Goal: Task Accomplishment & Management: Manage account settings

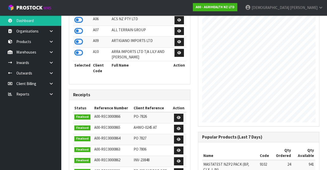
scroll to position [188, 0]
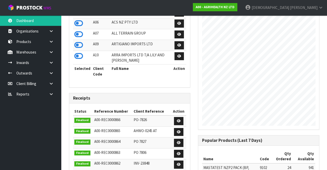
click at [52, 49] on link at bounding box center [53, 52] width 16 height 10
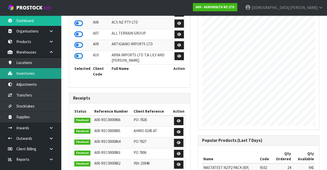
click at [37, 75] on link "Inventories" at bounding box center [30, 73] width 61 height 10
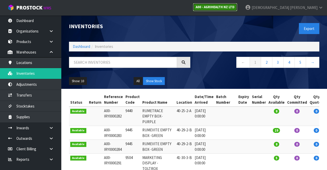
click at [204, 9] on link "A00 - AGRIHEALTH NZ LTD" at bounding box center [215, 7] width 44 height 8
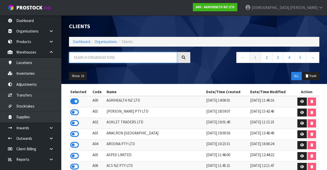
click at [137, 58] on input "text" at bounding box center [123, 57] width 108 height 11
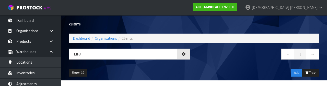
click at [143, 64] on div "LIF3 ← 1 →" at bounding box center [194, 57] width 258 height 16
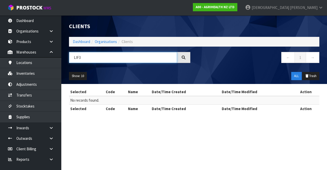
click at [124, 56] on input "LIF3" at bounding box center [123, 57] width 108 height 11
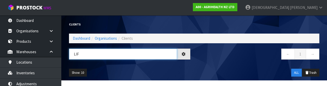
type input "LIF"
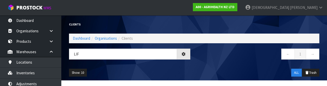
click at [191, 67] on div "Show: 10 5 10 25 50 ALL Trash" at bounding box center [194, 73] width 258 height 16
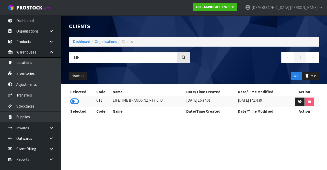
click at [78, 103] on icon at bounding box center [74, 101] width 9 height 8
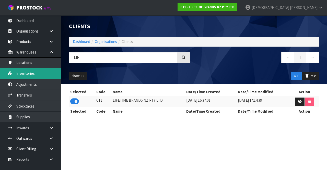
click at [37, 74] on link "Inventories" at bounding box center [30, 73] width 61 height 10
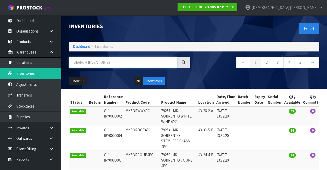
click at [113, 64] on input "text" at bounding box center [123, 62] width 108 height 11
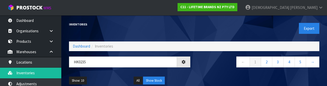
click at [200, 66] on nav "← 1 2 3 4 5 →" at bounding box center [258, 63] width 121 height 13
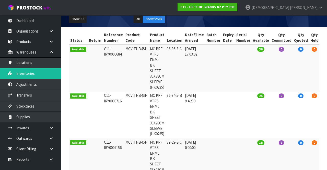
scroll to position [47, 0]
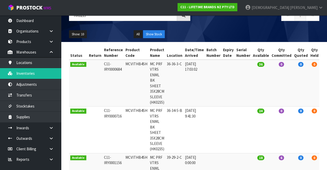
copy td "MCVITHB4SH"
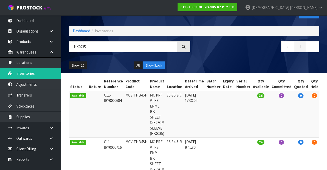
scroll to position [16, 0]
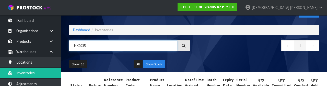
paste input "MCVITHB4SH"
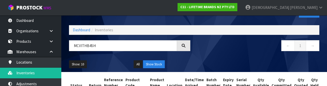
click at [204, 51] on nav "← 1 →" at bounding box center [258, 46] width 121 height 13
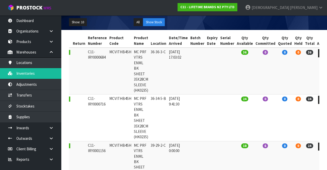
scroll to position [0, 0]
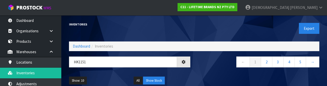
click at [204, 70] on div "← 1 2 3 4 5 →" at bounding box center [258, 65] width 129 height 16
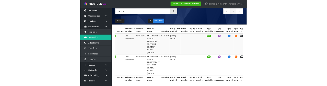
scroll to position [39, 0]
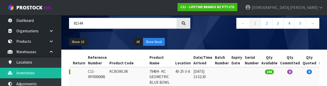
click at [204, 34] on div "Show: 10 5 10 25 50 All Show Stock" at bounding box center [194, 42] width 258 height 16
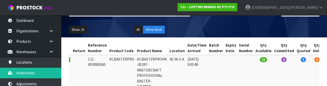
click at [204, 28] on div "Show: 10 5 10 25 50 All Show Stock" at bounding box center [194, 30] width 258 height 16
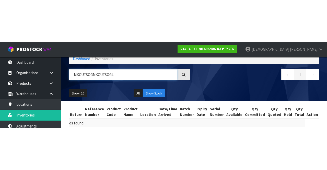
scroll to position [0, 1]
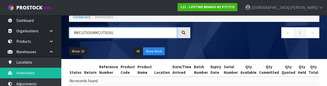
click at [88, 32] on input "MKCUTSOGMKCUTSOGL" at bounding box center [123, 32] width 108 height 11
click at [93, 32] on input "MKCUTSOGMKCUTSOGL" at bounding box center [123, 32] width 108 height 11
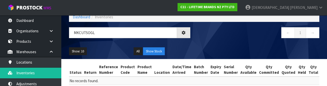
click at [204, 43] on div "← 1 →" at bounding box center [258, 35] width 129 height 16
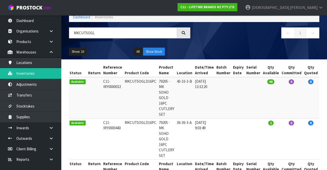
copy td "MKCUTSOGLD16PC"
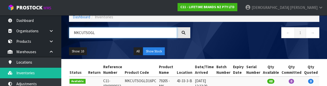
paste input "D16PC"
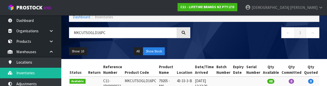
click at [204, 39] on nav "← 1 →" at bounding box center [258, 33] width 121 height 13
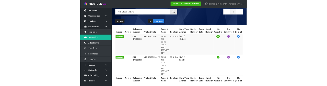
scroll to position [41, 0]
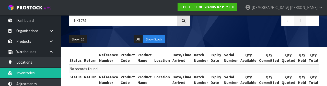
click at [204, 33] on div "Show: 10 5 10 25 50 All Show Stock" at bounding box center [194, 40] width 258 height 16
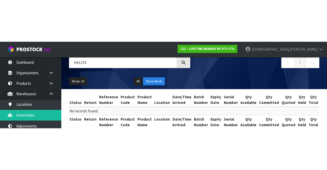
scroll to position [0, 0]
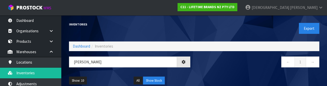
click at [204, 66] on nav "← 1 →" at bounding box center [258, 63] width 121 height 13
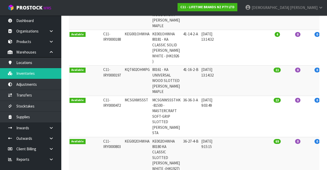
scroll to position [164, 0]
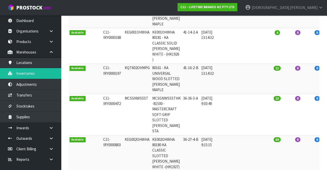
copy td "MCSGNWSSST"
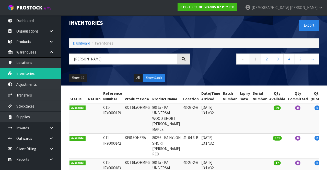
scroll to position [0, 0]
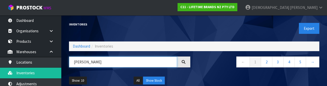
paste input "MCSGNWSSST"
type input "MCSGNWSSST"
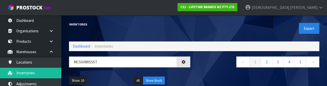
click at [204, 69] on nav "← 1 2 3 4 5 →" at bounding box center [258, 63] width 121 height 13
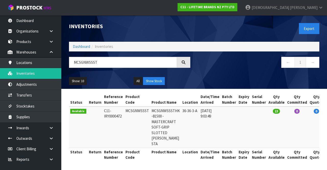
copy td "MCSGNWSSST"
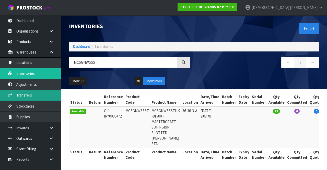
click at [36, 94] on link "Transfers" at bounding box center [30, 95] width 61 height 10
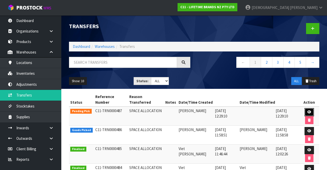
click at [204, 108] on link at bounding box center [309, 112] width 9 height 8
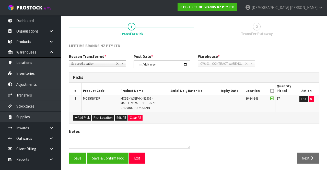
scroll to position [36, 0]
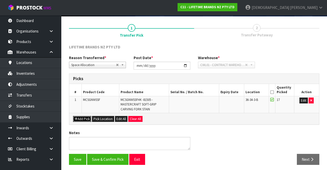
click at [84, 118] on button "Add Pick" at bounding box center [82, 119] width 18 height 6
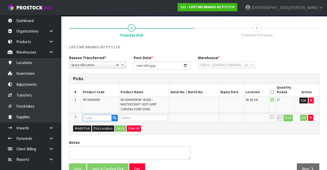
paste input "MCSGNWSSST"
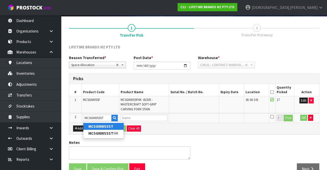
click at [109, 124] on strong "MCSGNWSSST" at bounding box center [100, 126] width 25 height 5
type input "MCSGNWSSST"
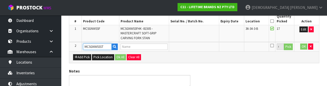
type input "MCSGNWSSSTHK -81500 - MASTERCRAFT SOFT-GRIP SLOTTED [PERSON_NAME] STA"
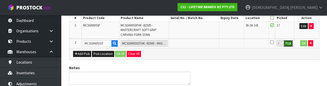
click at [204, 44] on button "Pick" at bounding box center [288, 43] width 9 height 7
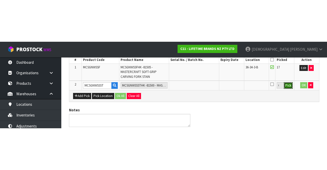
scroll to position [47, 0]
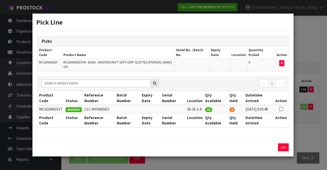
click at [204, 109] on icon at bounding box center [281, 109] width 4 height 0
click at [204, 145] on button "Assign Pick" at bounding box center [266, 147] width 21 height 8
type input "23"
click at [204, 144] on button "Exit" at bounding box center [283, 147] width 11 height 8
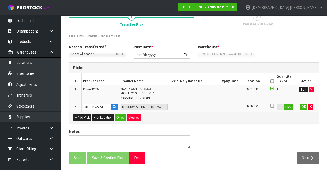
click at [204, 106] on icon at bounding box center [272, 106] width 4 height 4
click at [0, 0] on input "checkbox" at bounding box center [0, 0] width 0 height 0
click at [204, 105] on button "OK" at bounding box center [303, 107] width 7 height 6
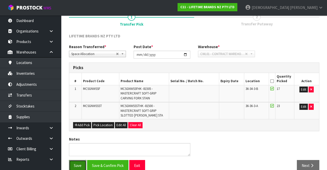
click at [75, 164] on button "Save" at bounding box center [77, 165] width 17 height 11
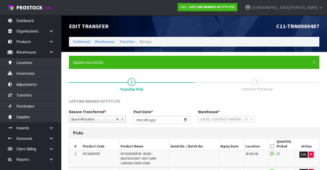
scroll to position [73, 0]
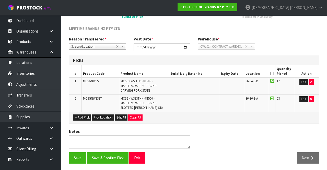
click at [204, 146] on div "Notes" at bounding box center [194, 141] width 258 height 24
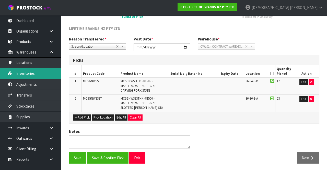
click at [32, 74] on link "Inventories" at bounding box center [30, 73] width 61 height 10
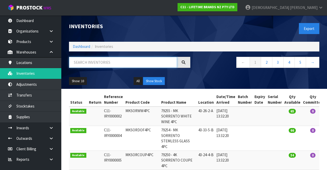
click at [99, 61] on input "text" at bounding box center [123, 62] width 108 height 11
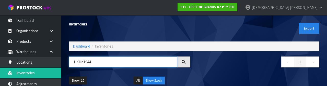
click at [75, 61] on input "HKHK1944" at bounding box center [123, 62] width 108 height 11
click at [79, 63] on input "HKHK1944" at bounding box center [123, 62] width 108 height 11
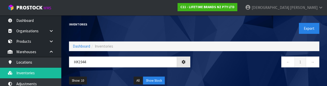
click at [204, 66] on nav "← 1 →" at bounding box center [258, 63] width 121 height 13
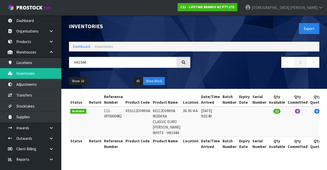
copy td "KEG112OHWHA"
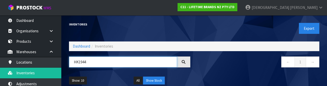
paste input "KEG112OHWHA"
type input "KEG112OHWHA"
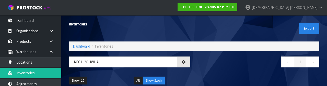
click at [204, 70] on div "← 1 →" at bounding box center [258, 65] width 129 height 16
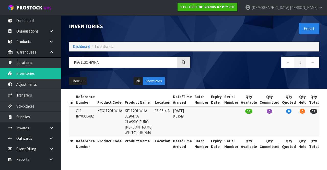
copy td "KEG112OHWHA"
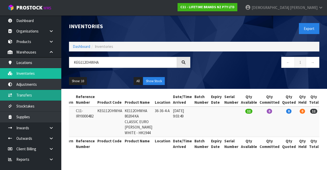
click at [34, 95] on link "Transfers" at bounding box center [30, 95] width 61 height 10
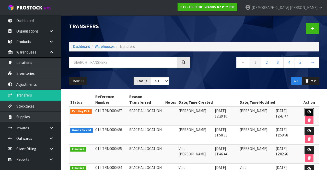
click at [204, 108] on link at bounding box center [309, 112] width 9 height 8
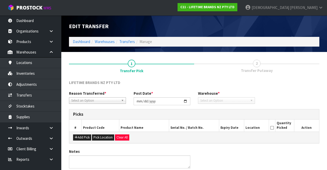
type input "[DATE]"
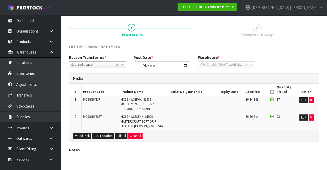
scroll to position [36, 0]
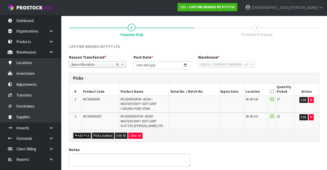
click at [86, 133] on button "Add Pick" at bounding box center [82, 135] width 18 height 6
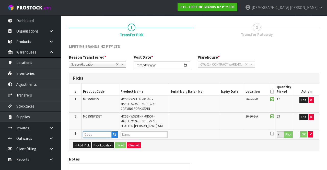
paste input "KEG112OHWHA"
type input "KEG112OHWHA"
type input "KE112OHWHA 80204 KA CLASSIC EURO [PERSON_NAME] WHITE - HK1944"
type input "KEG112OHWHA"
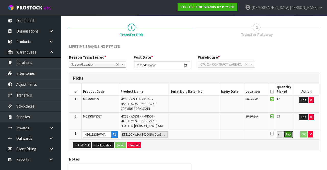
click at [204, 134] on button "Pick" at bounding box center [288, 134] width 9 height 7
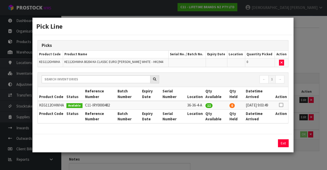
click at [204, 105] on icon at bounding box center [281, 105] width 4 height 0
click at [204, 147] on button "Assign Pick" at bounding box center [266, 143] width 21 height 8
type input "12"
click at [204, 145] on button "Exit" at bounding box center [283, 143] width 11 height 8
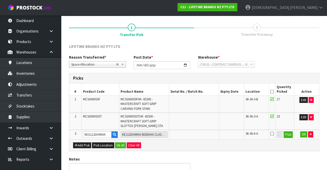
click at [204, 132] on icon at bounding box center [272, 133] width 4 height 4
click at [0, 0] on input "checkbox" at bounding box center [0, 0] width 0 height 0
click at [204, 133] on button "OK" at bounding box center [303, 134] width 7 height 6
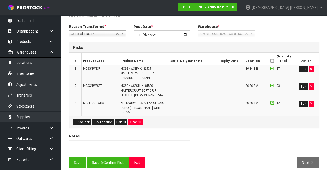
scroll to position [65, 0]
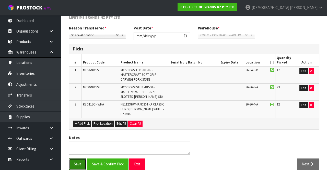
click at [78, 158] on button "Save" at bounding box center [77, 163] width 17 height 11
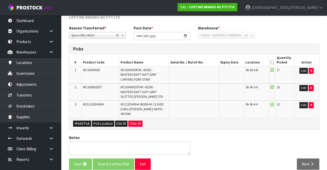
scroll to position [0, 0]
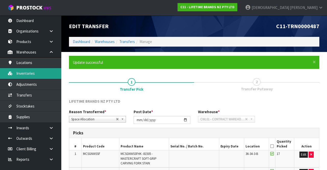
click at [35, 74] on link "Inventories" at bounding box center [30, 73] width 61 height 10
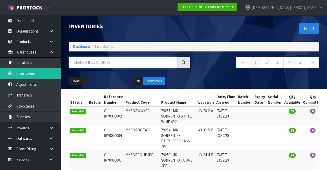
click at [94, 62] on input "text" at bounding box center [123, 62] width 108 height 11
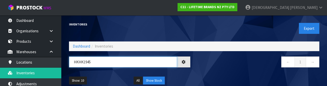
click at [80, 60] on input "HKHK1945" at bounding box center [123, 62] width 108 height 11
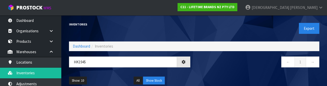
click at [204, 67] on nav "← 1 →" at bounding box center [258, 63] width 121 height 13
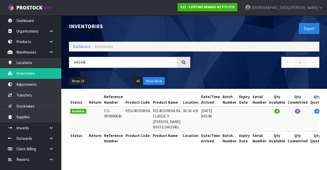
copy td "KEG145OHWHA"
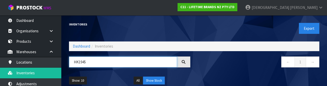
paste input "KEG145OHWHA"
type input "KEG145OHWHA"
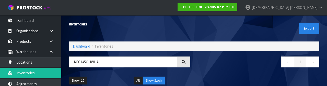
click at [204, 67] on nav "← 1 →" at bounding box center [258, 63] width 121 height 13
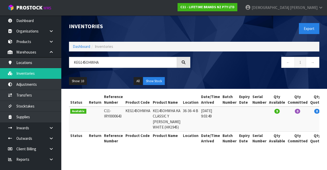
copy td "KEG145OHWHA"
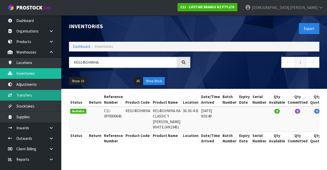
click at [33, 95] on link "Transfers" at bounding box center [30, 95] width 61 height 10
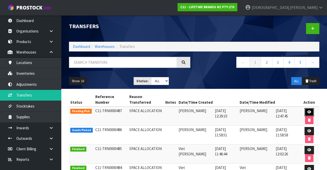
click at [204, 108] on link at bounding box center [309, 112] width 9 height 8
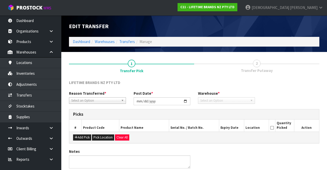
type input "[DATE]"
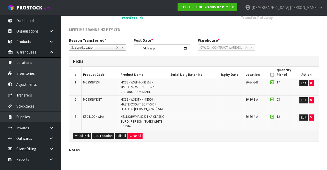
scroll to position [54, 0]
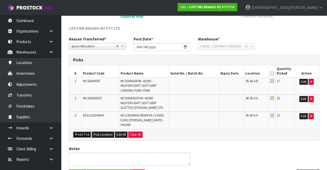
click at [84, 131] on button "Add Pick" at bounding box center [82, 134] width 18 height 6
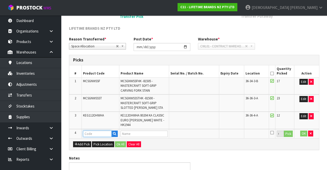
paste input "KEG145OHWHA"
type input "KEG145OHWHA"
type input "KE145OHWHA KA CLASSIC Y [PERSON_NAME] WHITE (HK1945)"
type input "KEG145OHWHA"
click at [204, 130] on button "Pick" at bounding box center [288, 133] width 9 height 7
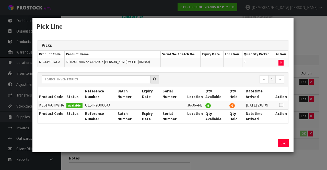
click at [204, 105] on icon at bounding box center [281, 105] width 4 height 0
click at [204, 141] on button "Assign Pick" at bounding box center [266, 143] width 21 height 8
type input "9"
click at [204, 144] on button "Exit" at bounding box center [283, 143] width 11 height 8
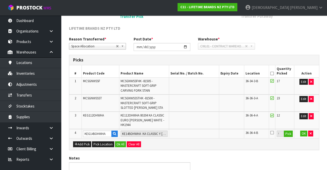
click at [204, 130] on icon at bounding box center [272, 132] width 4 height 4
click at [0, 0] on input "checkbox" at bounding box center [0, 0] width 0 height 0
click at [204, 130] on button "OK" at bounding box center [303, 133] width 7 height 6
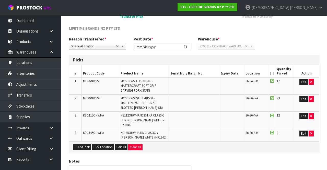
scroll to position [79, 0]
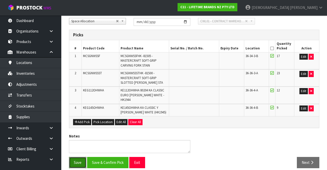
click at [82, 157] on button "Save" at bounding box center [77, 162] width 17 height 11
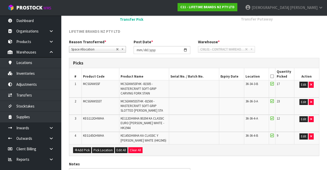
scroll to position [98, 0]
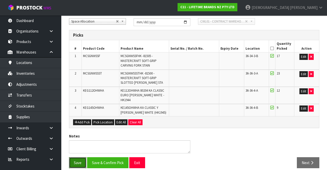
click at [77, 157] on button "Save" at bounding box center [77, 162] width 17 height 11
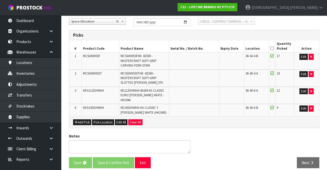
scroll to position [0, 0]
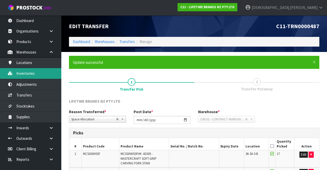
click at [36, 74] on link "Inventories" at bounding box center [30, 73] width 61 height 10
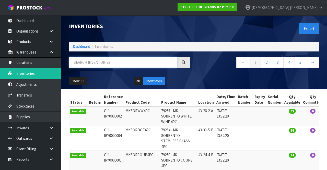
click at [124, 63] on input "text" at bounding box center [123, 62] width 108 height 11
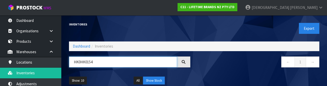
click at [84, 64] on input "HK0HK0154" at bounding box center [123, 62] width 108 height 11
type input "HK0154"
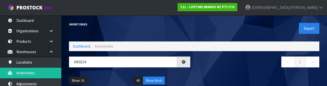
click at [204, 68] on nav "← 1 →" at bounding box center [258, 63] width 121 height 13
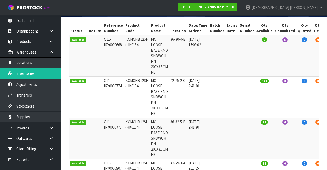
scroll to position [2, 0]
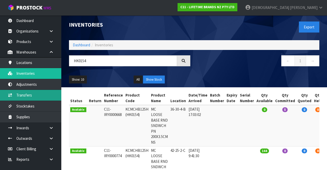
click at [36, 94] on link "Transfers" at bounding box center [30, 95] width 61 height 10
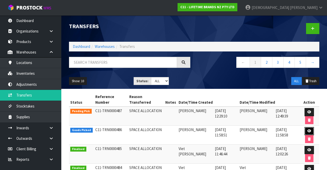
click at [204, 127] on link at bounding box center [309, 131] width 9 height 8
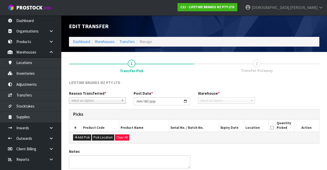
type input "[DATE]"
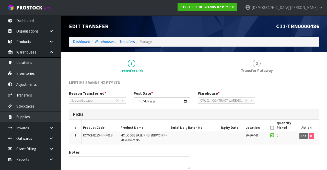
click at [204, 31] on div "C11-TRN0000486" at bounding box center [258, 25] width 129 height 21
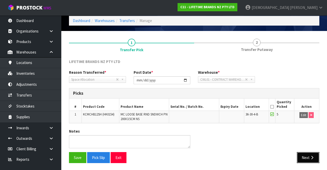
click at [204, 154] on button "Next" at bounding box center [308, 157] width 22 height 11
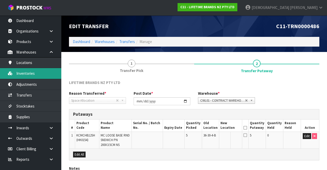
click at [35, 74] on link "Inventories" at bounding box center [30, 73] width 61 height 10
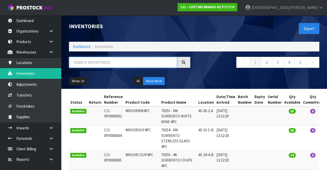
click at [120, 63] on input "text" at bounding box center [123, 62] width 108 height 11
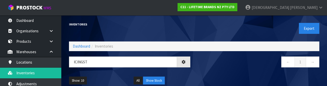
click at [204, 67] on nav "← 1 →" at bounding box center [258, 63] width 121 height 13
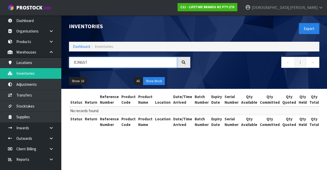
click at [84, 63] on input "ICINGST" at bounding box center [123, 62] width 108 height 11
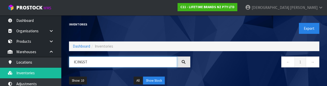
click at [84, 63] on input "ICINGST" at bounding box center [123, 62] width 108 height 11
click at [79, 62] on input "ICINGST" at bounding box center [123, 62] width 108 height 11
click at [81, 62] on input "ICINGST" at bounding box center [123, 62] width 108 height 11
click at [84, 63] on input "ICINGST" at bounding box center [123, 62] width 108 height 11
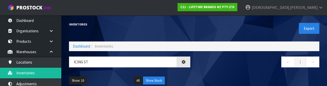
click at [204, 71] on div "← 1 →" at bounding box center [258, 65] width 129 height 16
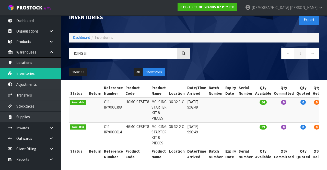
scroll to position [19, 0]
copy td "HGMCICESET8"
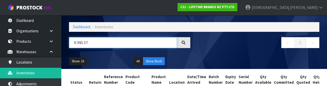
paste input "HGMCICESET8"
type input "HGMCICESET8"
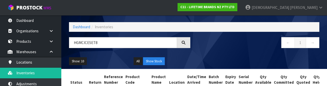
click at [204, 52] on div "← 1 →" at bounding box center [258, 45] width 129 height 16
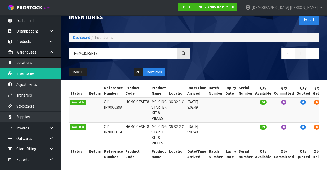
scroll to position [0, 18]
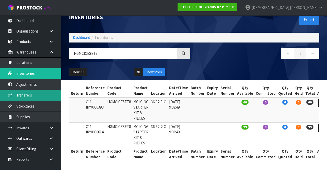
click at [37, 94] on link "Transfers" at bounding box center [30, 95] width 61 height 10
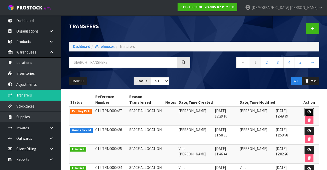
click at [204, 108] on link at bounding box center [309, 112] width 9 height 8
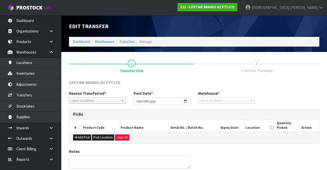
type input "[DATE]"
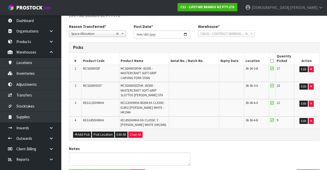
scroll to position [67, 0]
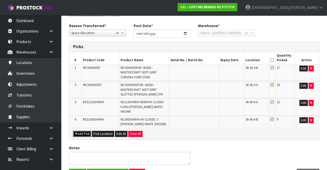
click at [84, 131] on button "Add Pick" at bounding box center [82, 134] width 18 height 6
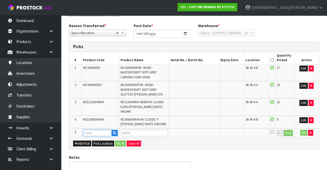
click at [103, 130] on input "text" at bounding box center [97, 133] width 29 height 6
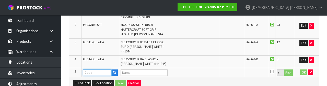
scroll to position [149, 0]
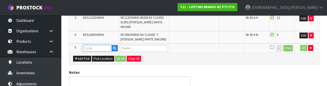
paste input "HGMCICESET8"
type input "HGMCICESET8"
type input "MC ICING STARTER KIT 8 PIECES"
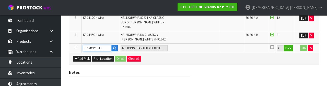
type input "HGMCICESET8"
click at [204, 45] on button "Pick" at bounding box center [288, 48] width 9 height 7
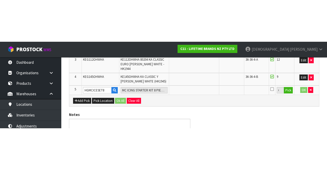
scroll to position [88, 0]
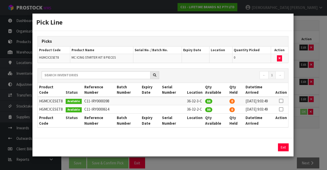
click at [204, 101] on icon at bounding box center [281, 101] width 4 height 0
click at [204, 151] on button "Assign Pick" at bounding box center [266, 147] width 21 height 8
type input "66"
click at [204, 109] on icon at bounding box center [281, 109] width 4 height 0
click at [204, 149] on button "Assign Pick" at bounding box center [266, 147] width 21 height 8
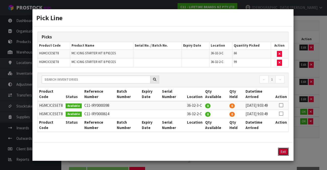
click at [204, 155] on button "Exit" at bounding box center [283, 151] width 11 height 8
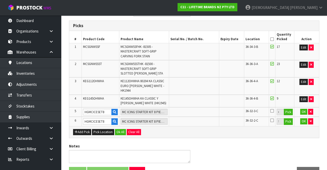
click at [204, 109] on icon at bounding box center [272, 111] width 4 height 4
click at [0, 0] on input "checkbox" at bounding box center [0, 0] width 0 height 0
click at [204, 118] on icon at bounding box center [272, 120] width 4 height 4
click at [0, 0] on input "checkbox" at bounding box center [0, 0] width 0 height 0
click at [204, 109] on button "OK" at bounding box center [303, 112] width 7 height 6
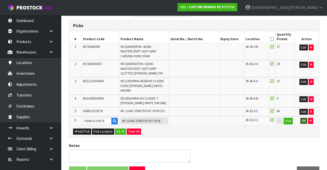
click at [204, 118] on button "OK" at bounding box center [303, 121] width 7 height 6
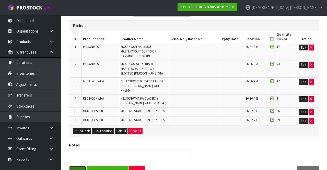
click at [76, 166] on button "Save" at bounding box center [77, 171] width 17 height 11
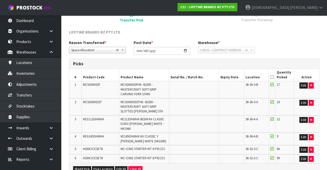
scroll to position [116, 0]
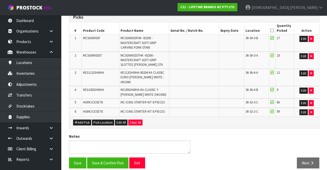
click at [204, 139] on div "Notes" at bounding box center [194, 145] width 258 height 24
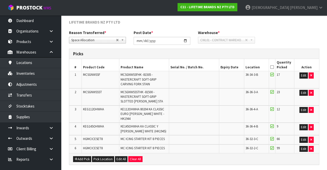
scroll to position [78, 0]
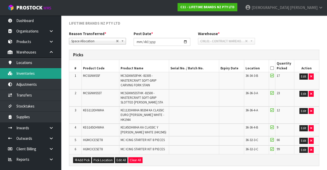
click at [35, 73] on link "Inventories" at bounding box center [30, 73] width 61 height 10
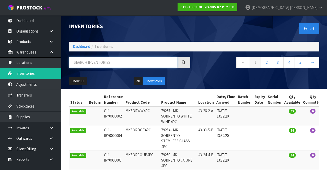
click at [107, 64] on input "text" at bounding box center [123, 62] width 108 height 11
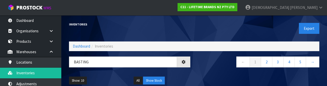
click at [204, 70] on div "← 1 2 3 4 5 →" at bounding box center [258, 65] width 129 height 16
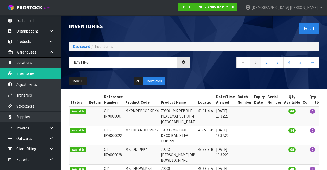
type input "BASTING"
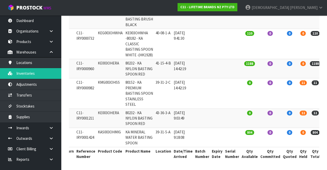
scroll to position [198, 0]
click at [35, 42] on link "Products" at bounding box center [30, 41] width 61 height 10
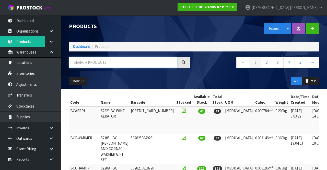
click at [104, 63] on input "text" at bounding box center [123, 62] width 108 height 11
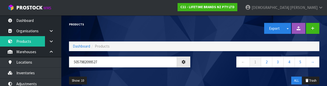
click at [204, 71] on div "← 1 2 3 4 5 →" at bounding box center [258, 65] width 129 height 16
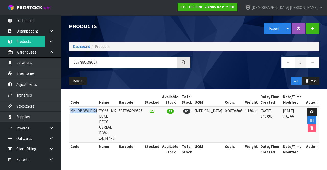
copy td "MKLDBOWLPK4"
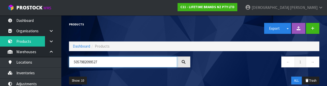
paste input "MKLDBOWLPK4"
type input "MKLDBOWLPK4"
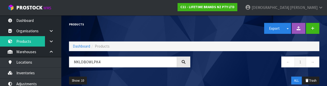
click at [156, 30] on div "Products" at bounding box center [129, 24] width 129 height 18
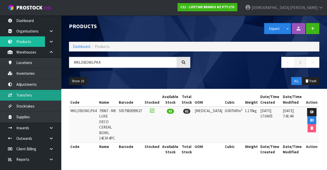
click at [33, 96] on link "Transfers" at bounding box center [30, 95] width 61 height 10
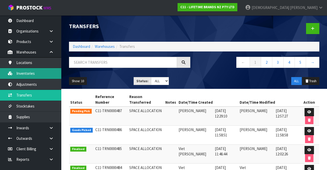
click at [33, 73] on link "Inventories" at bounding box center [30, 73] width 61 height 10
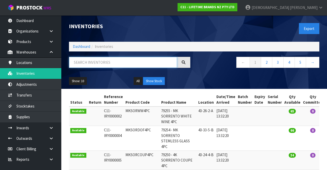
paste input "MKLDBOWLPK4"
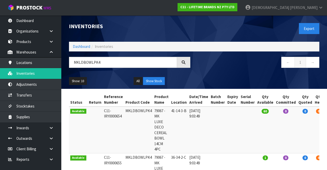
click at [204, 70] on div "← 1 →" at bounding box center [258, 65] width 129 height 16
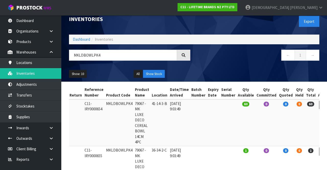
scroll to position [5, 0]
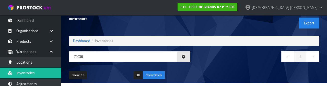
click at [204, 63] on nav "← 1 →" at bounding box center [258, 57] width 121 height 13
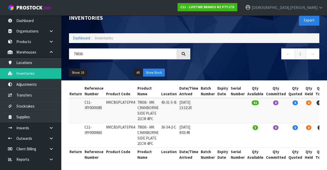
scroll to position [7, 0]
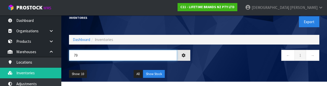
type input "7"
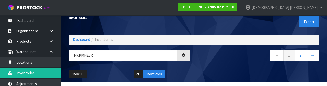
click at [204, 60] on nav "← 1 2 →" at bounding box center [258, 56] width 121 height 13
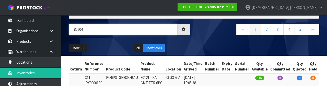
scroll to position [0, 1]
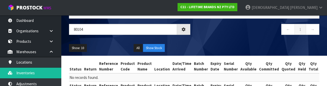
click at [204, 43] on div "Show: 10 5 10 25 50 All Show Stock" at bounding box center [194, 48] width 258 height 16
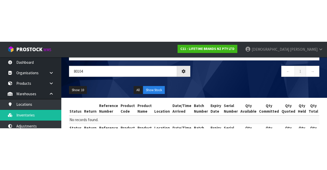
scroll to position [0, 0]
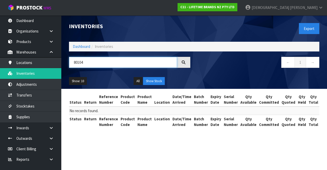
click at [81, 62] on input "80104" at bounding box center [123, 62] width 108 height 11
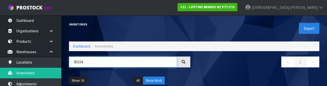
click at [121, 63] on input "80104" at bounding box center [123, 62] width 108 height 11
type input "8"
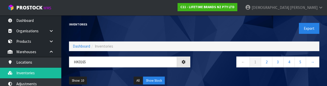
click at [204, 63] on nav "← 1 2 3 4 5 →" at bounding box center [258, 63] width 121 height 13
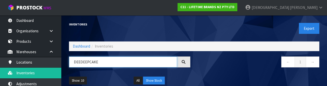
click at [78, 61] on input "DEEDEEPCAKE" at bounding box center [123, 62] width 108 height 11
click at [75, 63] on input "EDEEPCAKE" at bounding box center [123, 62] width 108 height 11
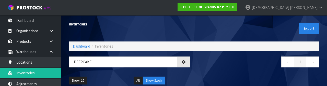
click at [204, 65] on nav "← 1 →" at bounding box center [258, 63] width 121 height 13
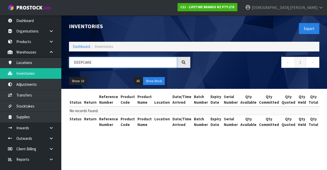
click at [84, 63] on input "DEEPCAKE" at bounding box center [123, 62] width 108 height 11
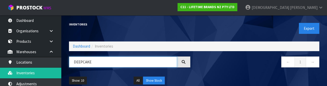
click at [79, 62] on input "DEEPCAKE" at bounding box center [123, 62] width 108 height 11
click at [84, 63] on input "DEEPCAKE" at bounding box center [123, 62] width 108 height 11
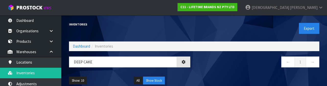
click at [204, 67] on nav "← 1 →" at bounding box center [258, 63] width 121 height 13
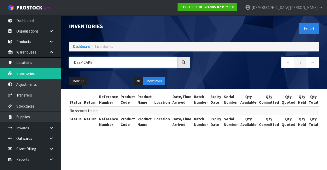
click at [113, 61] on input "DEEP CAKE" at bounding box center [123, 62] width 108 height 11
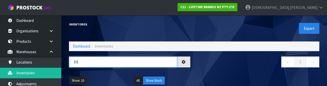
type input "D"
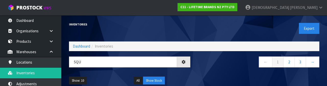
click at [204, 71] on div "← 1 2 3 →" at bounding box center [258, 65] width 129 height 16
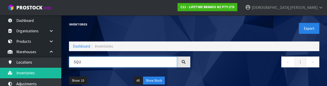
paste input "KCMCHB69SH"
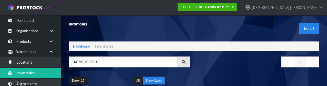
click at [204, 70] on div "← 1 →" at bounding box center [258, 65] width 129 height 16
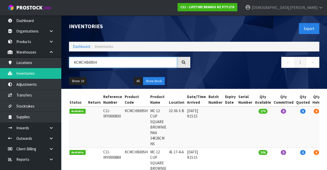
click at [104, 64] on input "KCMCHB69SH" at bounding box center [123, 62] width 108 height 11
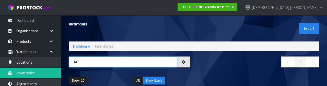
type input "K"
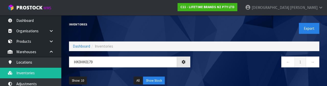
click at [204, 64] on nav "← 1 →" at bounding box center [258, 63] width 121 height 13
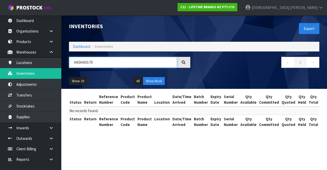
click at [79, 63] on input "HK0HK0179" at bounding box center [123, 62] width 108 height 11
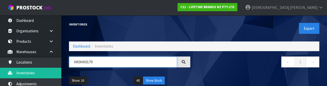
click at [80, 63] on input "HK0HK0179" at bounding box center [123, 62] width 108 height 11
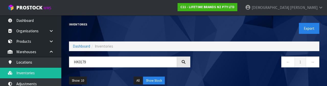
click at [204, 70] on div "← 1 →" at bounding box center [258, 65] width 129 height 16
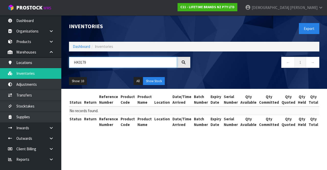
click at [100, 63] on input "HK0179" at bounding box center [123, 62] width 108 height 11
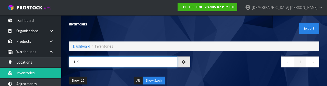
type input "H"
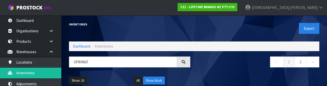
click at [204, 71] on div "← 1 2 →" at bounding box center [258, 65] width 129 height 16
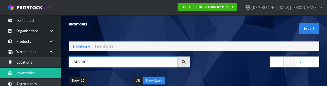
paste input "KCMCHB45SH"
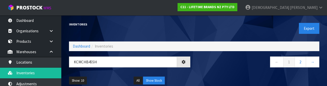
click at [204, 69] on nav "← 1 2 →" at bounding box center [258, 63] width 121 height 13
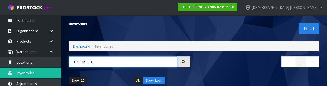
click at [81, 62] on input "HK0HK0171" at bounding box center [123, 62] width 108 height 11
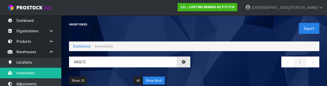
click at [204, 69] on div "← 1 →" at bounding box center [258, 65] width 129 height 16
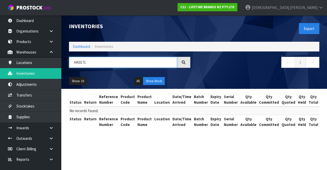
click at [111, 62] on input "HK0171" at bounding box center [123, 62] width 108 height 11
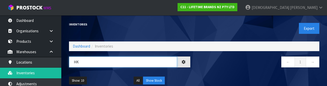
type input "H"
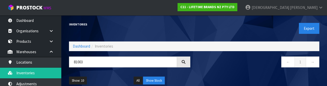
click at [204, 70] on div "← 1 →" at bounding box center [258, 65] width 129 height 16
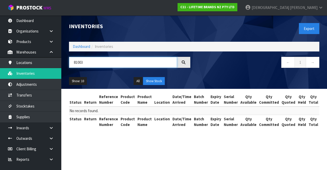
click at [123, 61] on input "81003" at bounding box center [123, 62] width 108 height 11
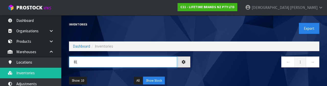
type input "8"
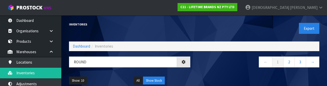
click at [204, 68] on nav "← 1 2 3 →" at bounding box center [258, 63] width 121 height 13
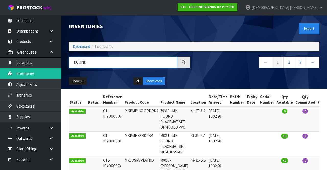
click at [130, 64] on input "ROUND" at bounding box center [123, 62] width 108 height 11
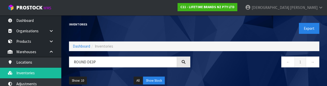
click at [204, 72] on div "← 1 →" at bounding box center [258, 65] width 129 height 16
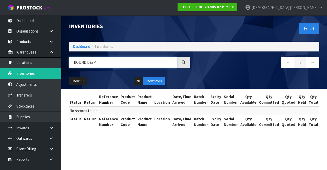
click at [149, 60] on input "ROUND DE3P" at bounding box center [123, 62] width 108 height 11
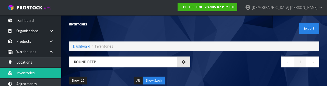
click at [204, 71] on div "← 1 →" at bounding box center [258, 65] width 129 height 16
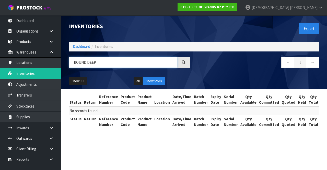
click at [134, 62] on input "ROUND DEEP" at bounding box center [123, 62] width 108 height 11
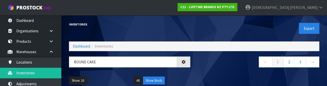
click at [204, 69] on nav "← 1 2 3 →" at bounding box center [258, 63] width 121 height 13
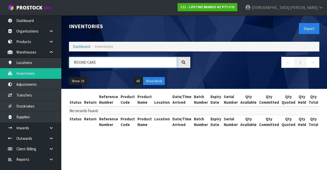
click at [141, 60] on input "ROUND CAKE" at bounding box center [123, 62] width 108 height 11
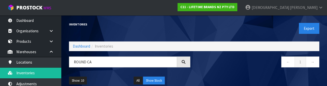
click at [204, 61] on nav "← 1 →" at bounding box center [258, 63] width 121 height 13
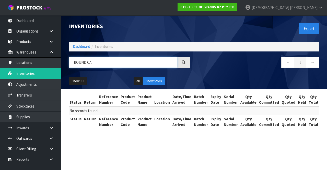
click at [124, 63] on input "ROUND CA" at bounding box center [123, 62] width 108 height 11
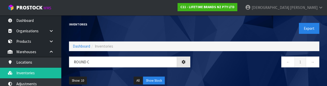
click at [204, 67] on nav "← 1 →" at bounding box center [258, 63] width 121 height 13
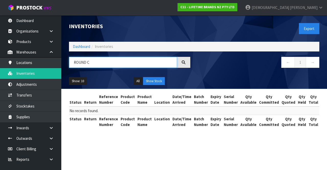
click at [145, 61] on input "ROUND C" at bounding box center [123, 62] width 108 height 11
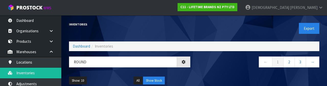
click at [204, 67] on nav "← 1 2 3 →" at bounding box center [258, 63] width 121 height 13
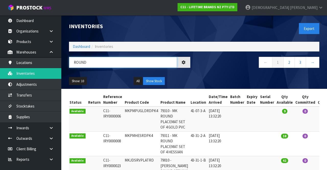
click at [84, 64] on input "ROUND" at bounding box center [123, 62] width 108 height 11
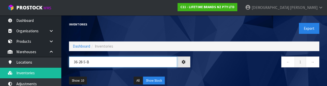
type input "36-28-5-B"
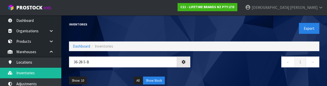
click at [204, 67] on nav "← 1 →" at bounding box center [258, 63] width 121 height 13
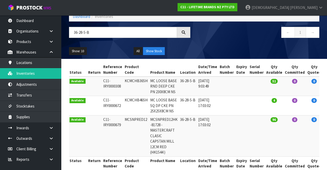
scroll to position [39, 0]
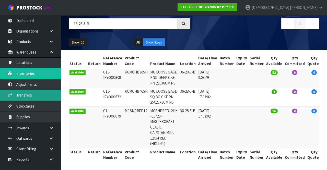
click at [33, 96] on link "Transfers" at bounding box center [30, 95] width 61 height 10
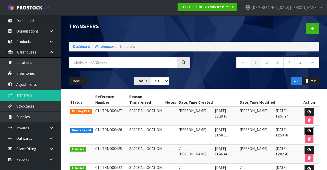
click at [204, 129] on icon at bounding box center [310, 130] width 4 height 3
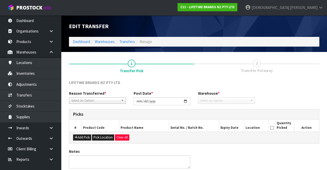
type input "[DATE]"
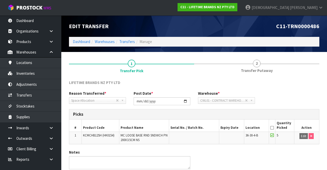
scroll to position [1, 0]
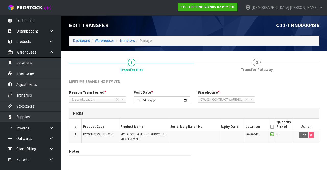
click at [204, 67] on span "Transfer Putaway" at bounding box center [257, 69] width 32 height 5
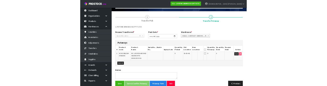
scroll to position [29, 0]
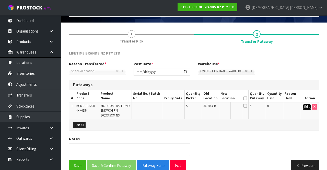
click at [204, 105] on button "Edit" at bounding box center [307, 107] width 8 height 6
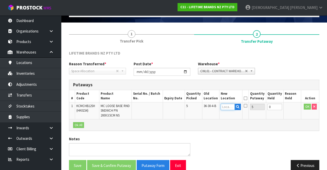
click at [204, 108] on input "text" at bounding box center [228, 107] width 14 height 6
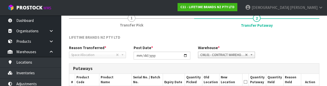
scroll to position [89, 0]
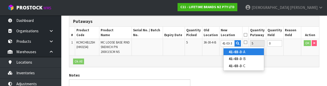
click at [204, 53] on link "41-03-3 -A" at bounding box center [244, 52] width 40 height 7
type input "41-03-3-A"
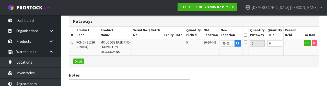
click at [204, 35] on icon at bounding box center [246, 35] width 4 height 0
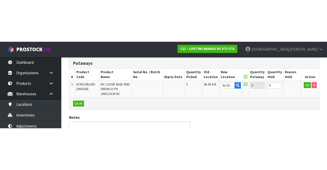
scroll to position [37, 0]
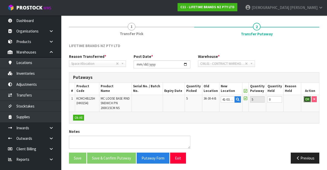
click at [204, 97] on button "OK" at bounding box center [307, 99] width 7 height 6
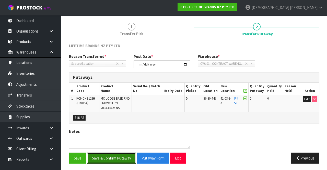
click at [110, 155] on button "Save & Confirm Putaway" at bounding box center [111, 157] width 49 height 11
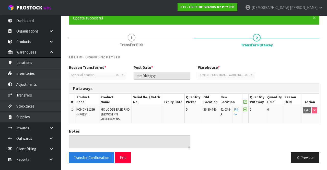
scroll to position [0, 0]
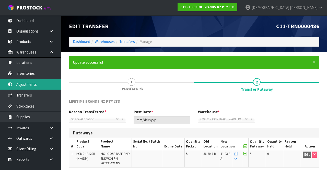
click at [32, 85] on link "Adjustments" at bounding box center [30, 84] width 61 height 10
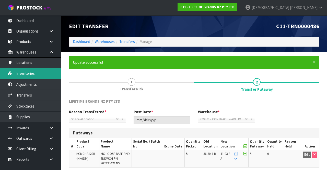
click at [34, 73] on link "Inventories" at bounding box center [30, 73] width 61 height 10
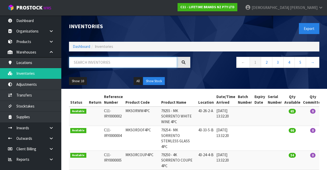
click at [110, 61] on input "text" at bounding box center [123, 62] width 108 height 11
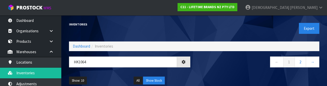
click at [204, 68] on nav "← 1 2 →" at bounding box center [258, 63] width 121 height 13
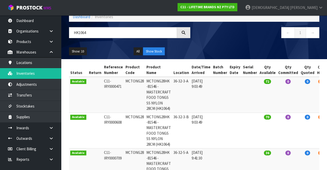
scroll to position [43, 0]
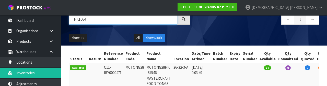
paste input "MCTONG28"
type input "MCTONG28"
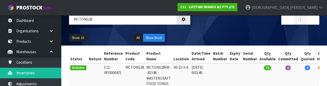
click at [204, 37] on div "Show: 10 5 10 25 50 All Show Stock" at bounding box center [194, 38] width 258 height 16
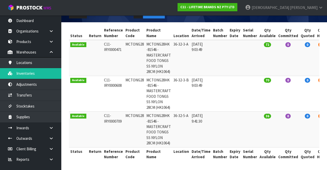
scroll to position [0, 22]
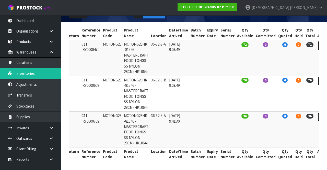
click at [204, 116] on link at bounding box center [322, 117] width 9 height 8
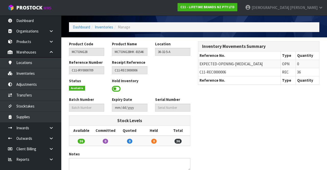
scroll to position [14, 0]
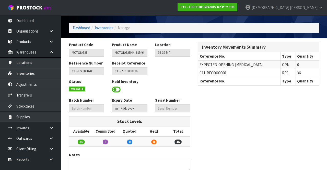
click at [204, 132] on div "Product Code MCTONG28 Product Name MCTONG28HK -81546 - MASTERCRAFT FOOD TONGS S…" at bounding box center [194, 116] width 258 height 149
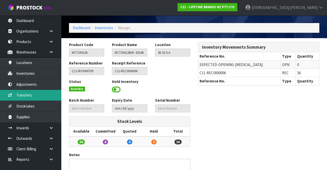
click at [31, 95] on link "Transfers" at bounding box center [30, 95] width 61 height 10
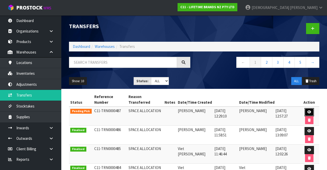
click at [204, 110] on icon at bounding box center [310, 111] width 4 height 3
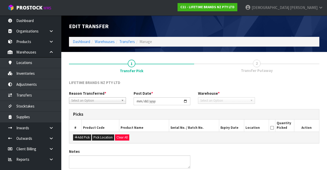
type input "[DATE]"
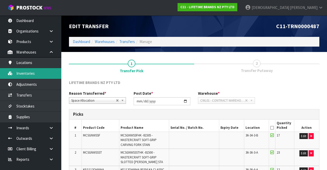
click at [36, 76] on link "Inventories" at bounding box center [30, 73] width 61 height 10
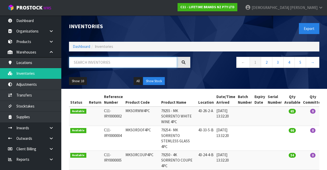
click at [120, 62] on input "text" at bounding box center [123, 62] width 108 height 11
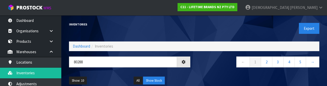
click at [204, 68] on nav "← 1 2 3 4 5 →" at bounding box center [258, 63] width 121 height 13
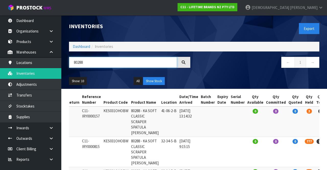
click at [110, 57] on input "80288" at bounding box center [123, 62] width 108 height 11
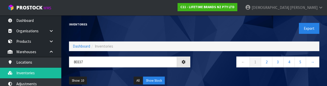
click at [204, 69] on nav "← 1 2 3 4 5 →" at bounding box center [258, 63] width 121 height 13
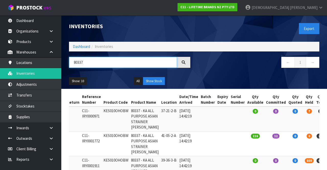
click at [88, 60] on input "80337" at bounding box center [123, 62] width 108 height 11
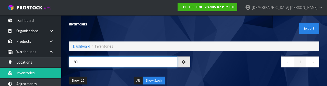
type input "8"
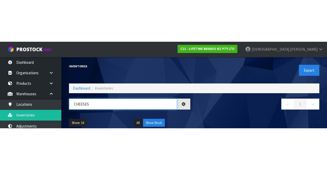
scroll to position [0, 1]
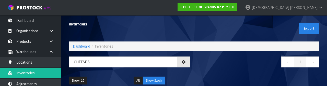
click at [204, 64] on nav "← 1 →" at bounding box center [258, 63] width 121 height 13
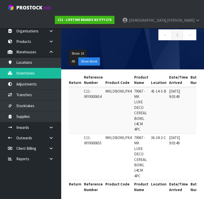
scroll to position [0, 0]
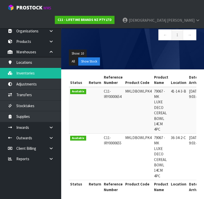
click at [92, 15] on nav "Toggle navigation ProStock WMS C11 - LIFETIME BRANDS NZ PTY LTD [PERSON_NAME] L…" at bounding box center [102, 14] width 204 height 28
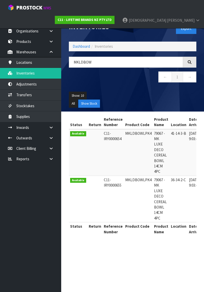
click at [88, 19] on div "Inventories" at bounding box center [99, 26] width 68 height 23
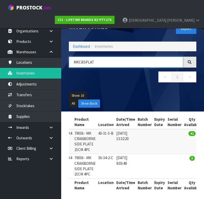
scroll to position [0, 85]
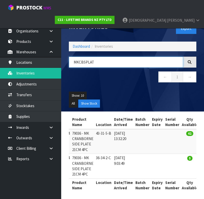
click at [103, 60] on input "MKCBSPLAT" at bounding box center [126, 62] width 115 height 11
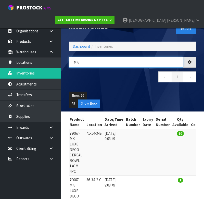
type input "M"
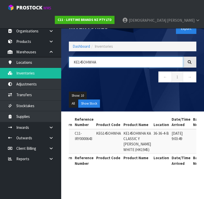
scroll to position [0, 29]
type input "J"
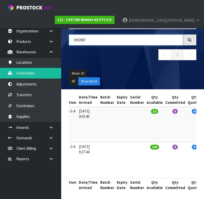
scroll to position [0, 126]
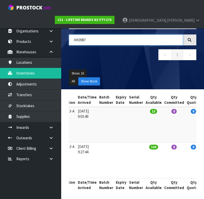
type input "HK0987"
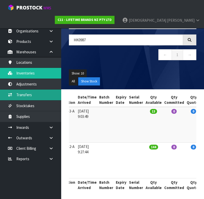
click at [25, 99] on link "Transfers" at bounding box center [30, 95] width 61 height 10
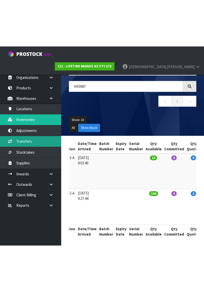
scroll to position [0, 0]
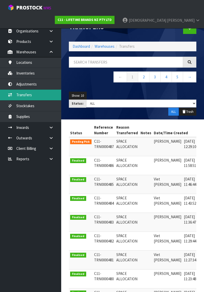
scroll to position [0, 36]
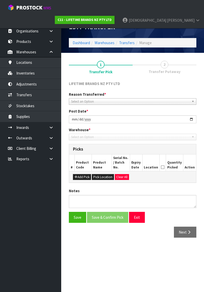
type input "[DATE]"
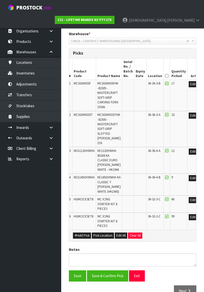
scroll to position [0, 4]
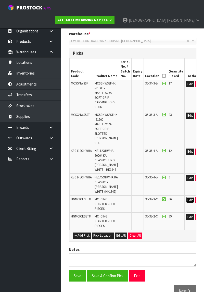
click at [187, 197] on button "Edit" at bounding box center [190, 200] width 8 height 6
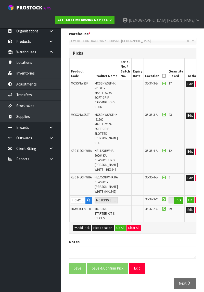
click at [158, 240] on div "Notes" at bounding box center [132, 250] width 135 height 20
click at [187, 197] on button "OK" at bounding box center [190, 200] width 7 height 6
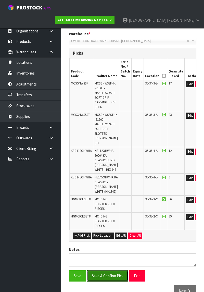
click at [105, 273] on button "Save & Confirm Pick" at bounding box center [107, 276] width 41 height 11
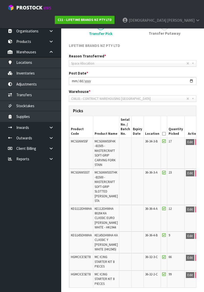
scroll to position [109, 0]
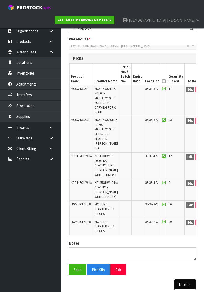
click at [178, 279] on button "Next" at bounding box center [185, 284] width 22 height 11
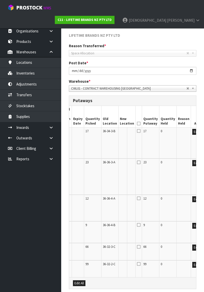
scroll to position [121, 0]
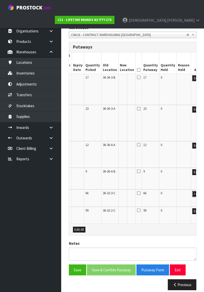
click at [193, 191] on button "Edit" at bounding box center [197, 194] width 8 height 6
click at [120, 191] on input "text" at bounding box center [124, 194] width 8 height 6
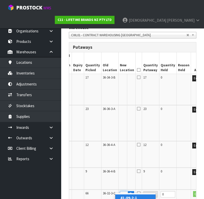
scroll to position [0, 8]
type input "41-09-2-B"
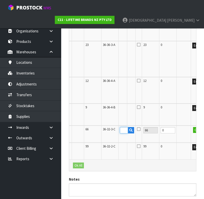
scroll to position [185, 0]
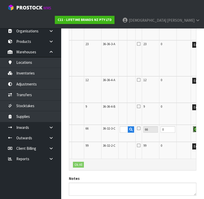
click at [193, 127] on button "OK" at bounding box center [196, 130] width 7 height 6
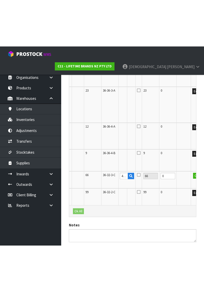
scroll to position [121, 0]
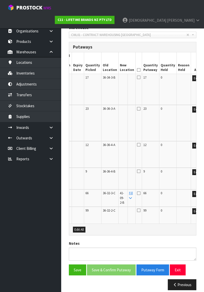
click at [129, 197] on icon at bounding box center [130, 198] width 3 height 3
click at [193, 79] on button "Edit" at bounding box center [197, 78] width 8 height 6
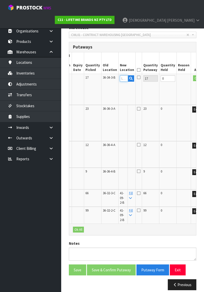
click at [120, 79] on input "text" at bounding box center [124, 78] width 8 height 6
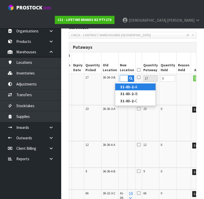
scroll to position [0, 9]
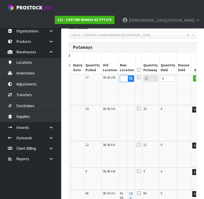
type input "31-03-2-A"
click at [137, 79] on icon at bounding box center [139, 77] width 4 height 4
click at [0, 0] on input "checkbox" at bounding box center [0, 0] width 0 height 0
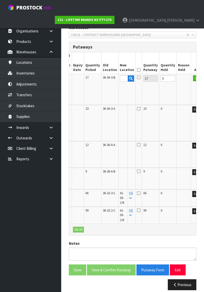
scroll to position [0, 0]
click at [193, 79] on button "OK" at bounding box center [196, 78] width 7 height 6
click at [129, 77] on link "Fill" at bounding box center [131, 79] width 4 height 9
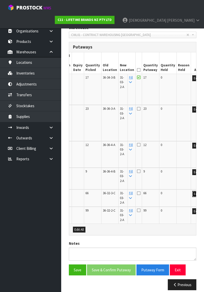
click at [193, 191] on button "Edit" at bounding box center [197, 194] width 8 height 6
click at [128, 191] on button "button" at bounding box center [131, 194] width 6 height 7
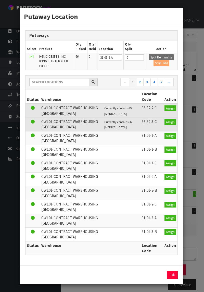
click at [190, 260] on div "Putaway Location Putaways Select Product Qty Picked Qty Held Location Qty Split…" at bounding box center [102, 146] width 204 height 292
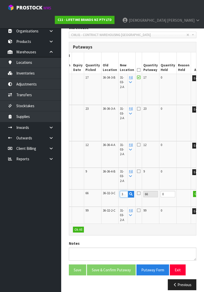
click at [120, 191] on input "31-03-2-A" at bounding box center [124, 194] width 8 height 6
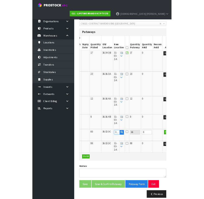
scroll to position [120, 0]
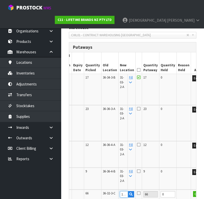
type input "1-03-2-A"
click at [128, 191] on button "button" at bounding box center [131, 194] width 6 height 7
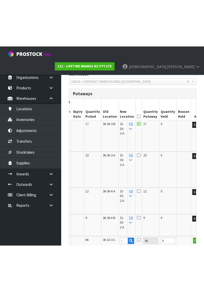
scroll to position [121, 0]
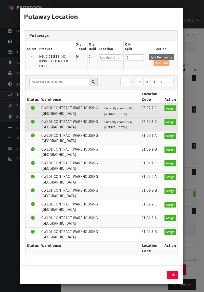
click at [195, 228] on div "Putaway Location Putaways Select Product Qty Picked Qty Held Location Qty Split…" at bounding box center [102, 146] width 204 height 292
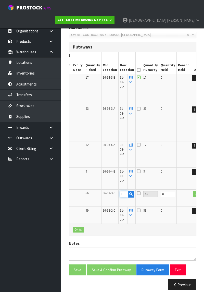
click at [120, 191] on input "text" at bounding box center [124, 194] width 8 height 6
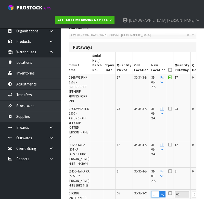
scroll to position [0, 32]
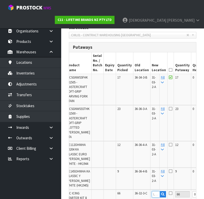
click at [152, 191] on input "text" at bounding box center [156, 194] width 8 height 6
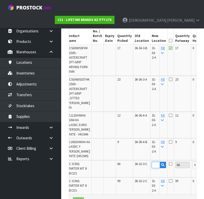
scroll to position [155, 0]
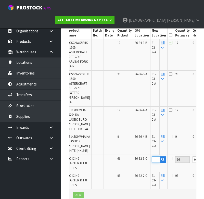
type input "41-9-2-B"
click at [169, 157] on icon at bounding box center [171, 159] width 4 height 4
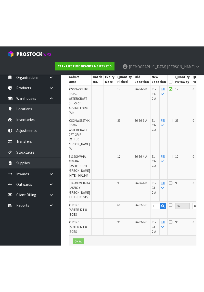
scroll to position [121, 0]
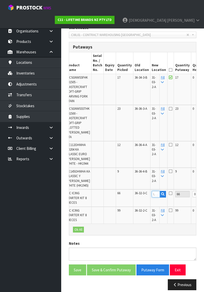
click at [152, 191] on input "text" at bounding box center [156, 194] width 8 height 6
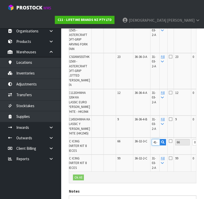
scroll to position [0, 1]
type input "4"
click at [152, 139] on input "text" at bounding box center [156, 142] width 8 height 6
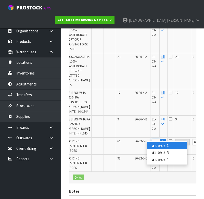
scroll to position [0, 8]
click at [162, 153] on strong "41-09-2-" at bounding box center [159, 153] width 15 height 5
type input "41-09-2-B"
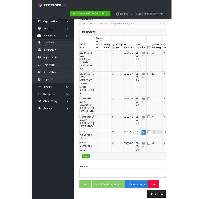
scroll to position [173, 0]
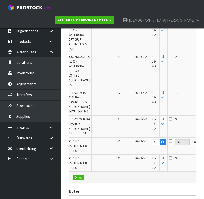
click at [151, 165] on td "31-03-2-A" at bounding box center [155, 163] width 9 height 17
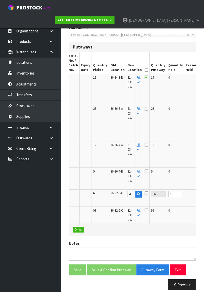
scroll to position [0, 64]
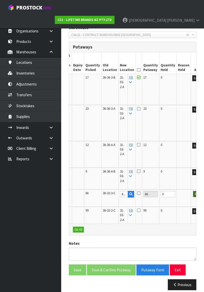
click at [193, 191] on button "OK" at bounding box center [196, 194] width 7 height 6
click at [129, 197] on icon at bounding box center [130, 198] width 3 height 3
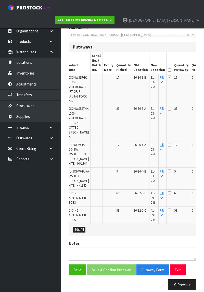
scroll to position [0, 33]
click at [168, 70] on icon at bounding box center [170, 70] width 4 height 0
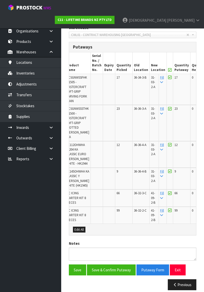
scroll to position [0, 0]
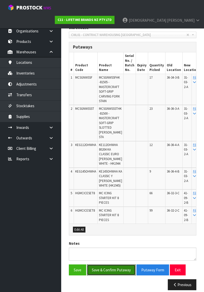
click at [105, 268] on button "Save & Confirm Putaway" at bounding box center [111, 270] width 49 height 11
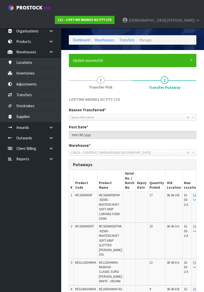
scroll to position [2, 0]
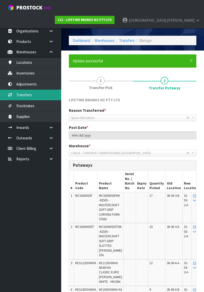
click at [29, 99] on link "Transfers" at bounding box center [30, 95] width 61 height 10
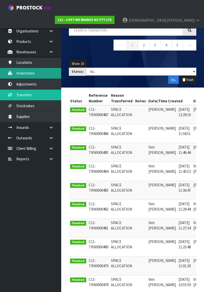
click at [31, 70] on link "Inventories" at bounding box center [30, 73] width 61 height 10
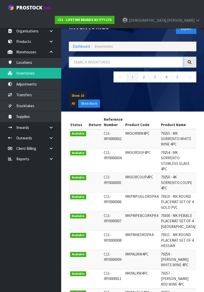
click at [102, 62] on input "text" at bounding box center [126, 62] width 115 height 11
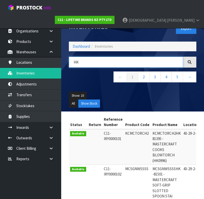
type input "H"
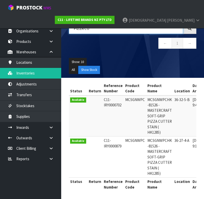
type input "PIZZA CU"
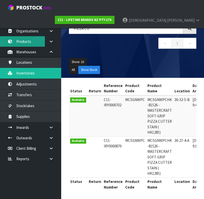
click at [27, 42] on link "Products" at bounding box center [30, 41] width 61 height 10
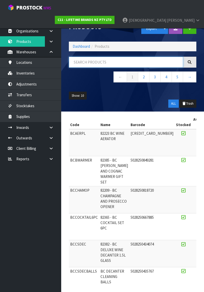
click at [92, 60] on input "text" at bounding box center [126, 62] width 115 height 11
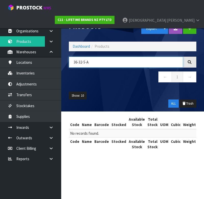
type input "36-32-5-A"
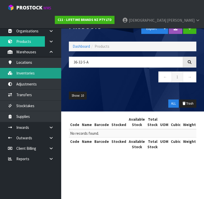
click at [33, 73] on link "Inventories" at bounding box center [30, 73] width 61 height 10
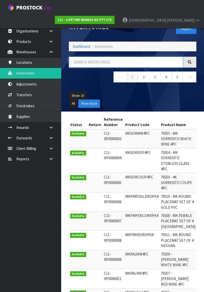
paste input "36-32-5-A"
type input "36-32-5-A"
click at [134, 97] on ul "Show: 10 5 10 25 50" at bounding box center [133, 96] width 128 height 8
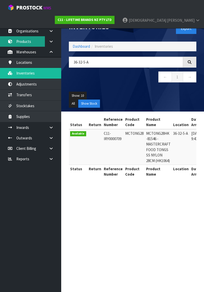
click at [24, 41] on link "Products" at bounding box center [30, 41] width 61 height 10
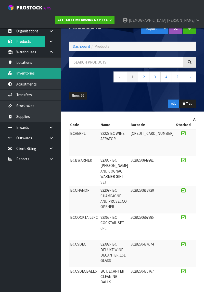
click at [34, 74] on link "Inventories" at bounding box center [30, 73] width 61 height 10
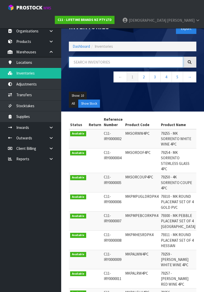
click at [123, 61] on input "text" at bounding box center [126, 62] width 115 height 11
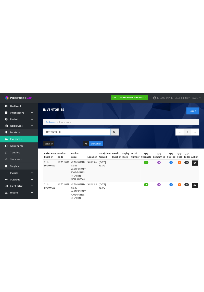
scroll to position [0, 22]
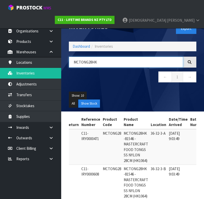
type input "MCTONG28HK"
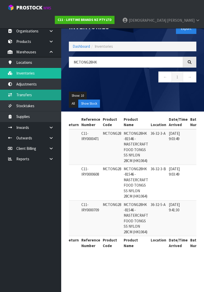
click at [30, 95] on link "Transfers" at bounding box center [30, 95] width 61 height 10
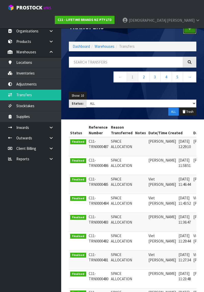
click at [186, 24] on link at bounding box center [190, 28] width 13 height 11
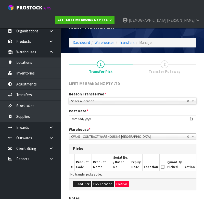
click at [153, 86] on div "LIFETIME BRANDS NZ PTY LTD" at bounding box center [132, 84] width 135 height 7
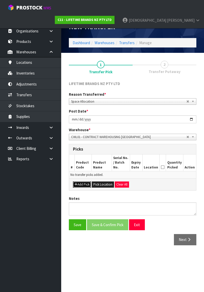
click at [86, 182] on button "Add Pick" at bounding box center [82, 185] width 18 height 6
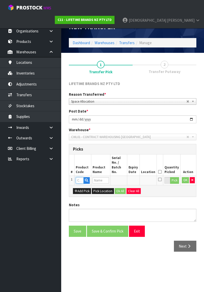
paste input "MCTONG28"
click at [102, 181] on link "MCTONG28" at bounding box center [96, 179] width 40 height 7
type input "MCTONG28"
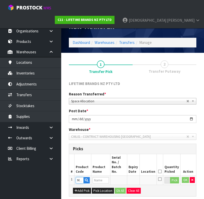
type input "MCTONG28HK -81546 - MASTERCRAFT FOOD TONGS SS NYLON 28CM (HK1064)"
click at [173, 177] on button "Pick" at bounding box center [174, 180] width 9 height 7
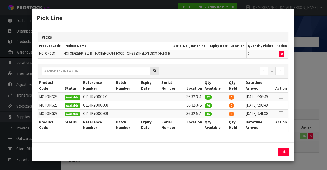
click at [204, 97] on icon at bounding box center [281, 97] width 4 height 0
click at [204, 155] on input "72" at bounding box center [244, 151] width 24 height 8
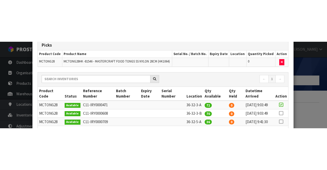
scroll to position [95, 0]
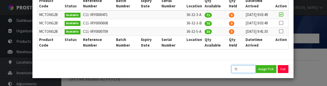
type input "71"
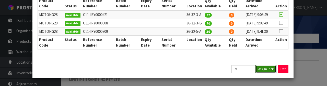
click at [204, 71] on button "Assign Pick" at bounding box center [266, 69] width 21 height 8
type input "71"
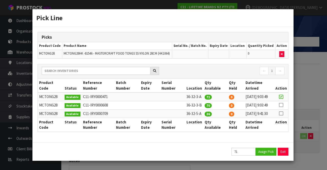
scroll to position [12, 0]
click at [204, 105] on icon at bounding box center [281, 105] width 4 height 0
click at [204, 152] on button "Assign Pick" at bounding box center [266, 151] width 21 height 8
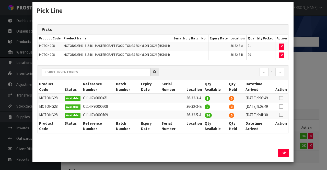
click at [204, 115] on icon at bounding box center [281, 115] width 4 height 0
click at [204, 157] on button "Assign Pick" at bounding box center [266, 153] width 21 height 8
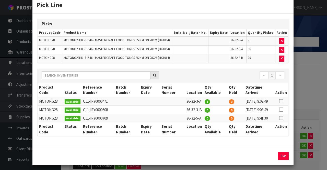
scroll to position [29, 0]
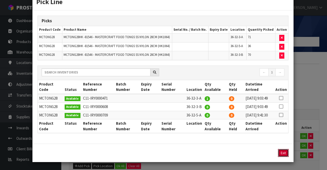
click at [204, 154] on button "Exit" at bounding box center [283, 153] width 11 height 8
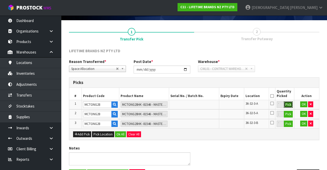
scroll to position [48, 0]
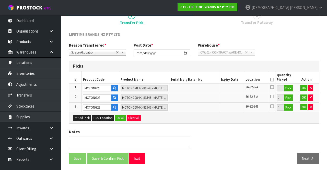
click at [204, 79] on icon at bounding box center [272, 79] width 4 height 0
click at [120, 115] on button "Ok All" at bounding box center [120, 118] width 11 height 6
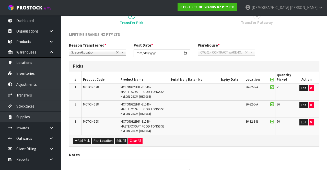
scroll to position [71, 0]
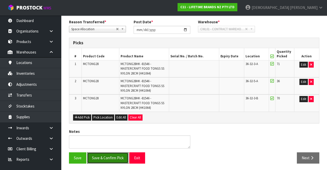
click at [96, 155] on button "Save & Confirm Pick" at bounding box center [107, 157] width 41 height 11
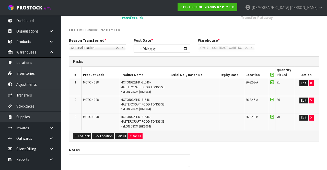
scroll to position [0, 0]
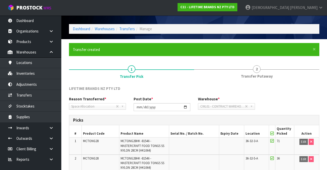
scroll to position [13, 0]
click at [204, 71] on span "2" at bounding box center [257, 69] width 8 height 8
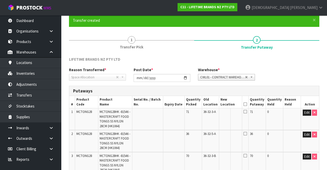
scroll to position [0, 0]
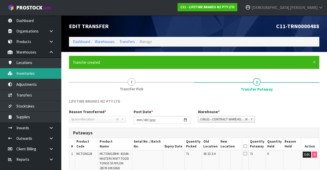
click at [35, 74] on link "Inventories" at bounding box center [30, 73] width 61 height 10
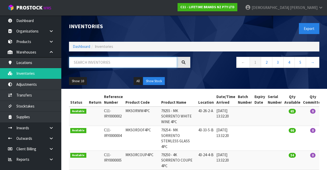
click at [119, 61] on input "text" at bounding box center [123, 62] width 108 height 11
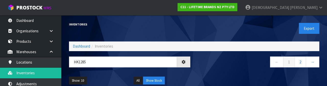
click at [204, 63] on nav "← 1 2 →" at bounding box center [258, 63] width 121 height 13
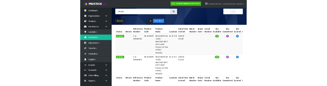
scroll to position [39, 0]
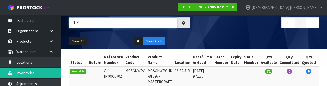
type input "H"
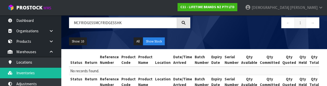
click at [204, 32] on div "← 1 →" at bounding box center [258, 25] width 129 height 16
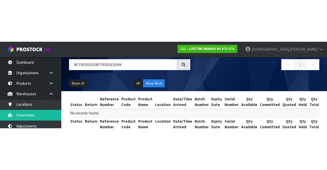
scroll to position [0, 0]
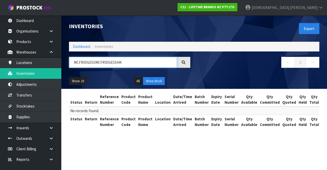
click at [94, 63] on input "MCFRIDGESSMCFRIDGESSHK" at bounding box center [123, 62] width 108 height 11
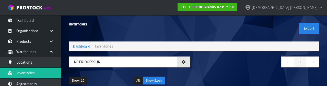
click at [204, 66] on nav "← 1 →" at bounding box center [258, 63] width 121 height 13
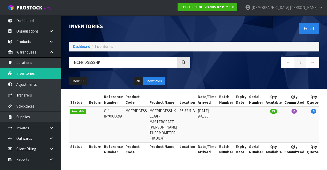
scroll to position [0, 0]
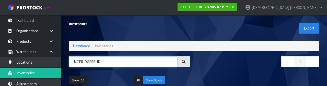
paste input "text"
type input "MCFRIDGESS"
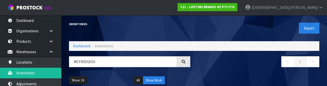
click at [177, 29] on div "Inventories" at bounding box center [129, 24] width 129 height 18
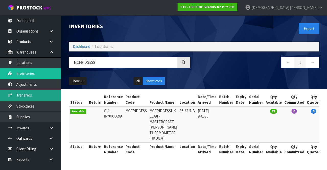
click at [30, 96] on link "Transfers" at bounding box center [30, 95] width 61 height 10
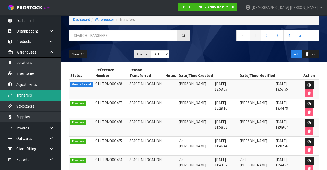
scroll to position [30, 0]
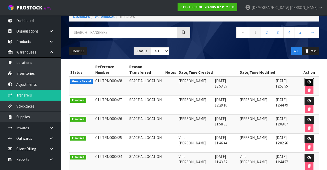
click at [204, 80] on icon at bounding box center [310, 81] width 4 height 3
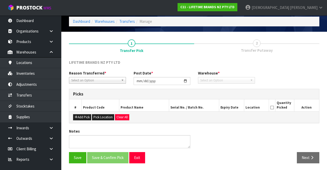
type input "[DATE]"
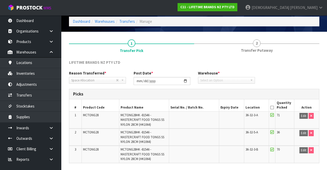
scroll to position [60, 0]
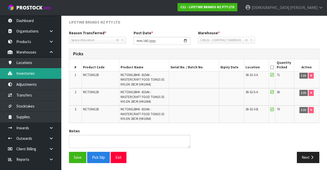
click at [35, 73] on link "Inventories" at bounding box center [30, 73] width 61 height 10
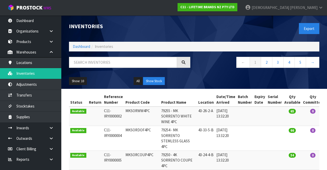
click at [204, 10] on span "[PERSON_NAME]" at bounding box center [304, 7] width 28 height 5
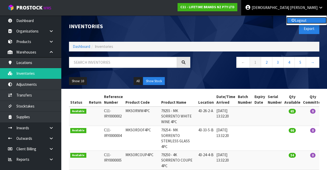
click at [204, 21] on link "Logout" at bounding box center [307, 20] width 40 height 7
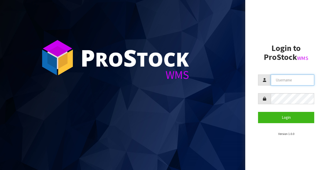
click at [295, 78] on input "text" at bounding box center [292, 79] width 43 height 11
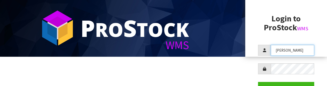
scroll to position [28, 0]
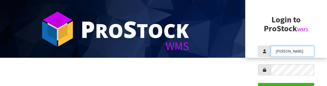
type input "[PERSON_NAME]"
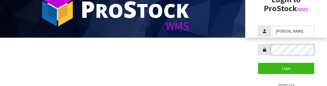
scroll to position [49, 0]
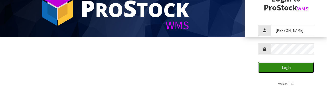
click at [300, 68] on button "Login" at bounding box center [286, 67] width 56 height 11
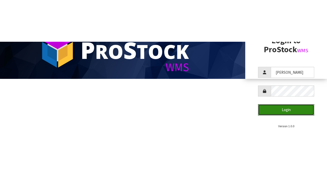
scroll to position [0, 0]
